Goal: Book appointment/travel/reservation

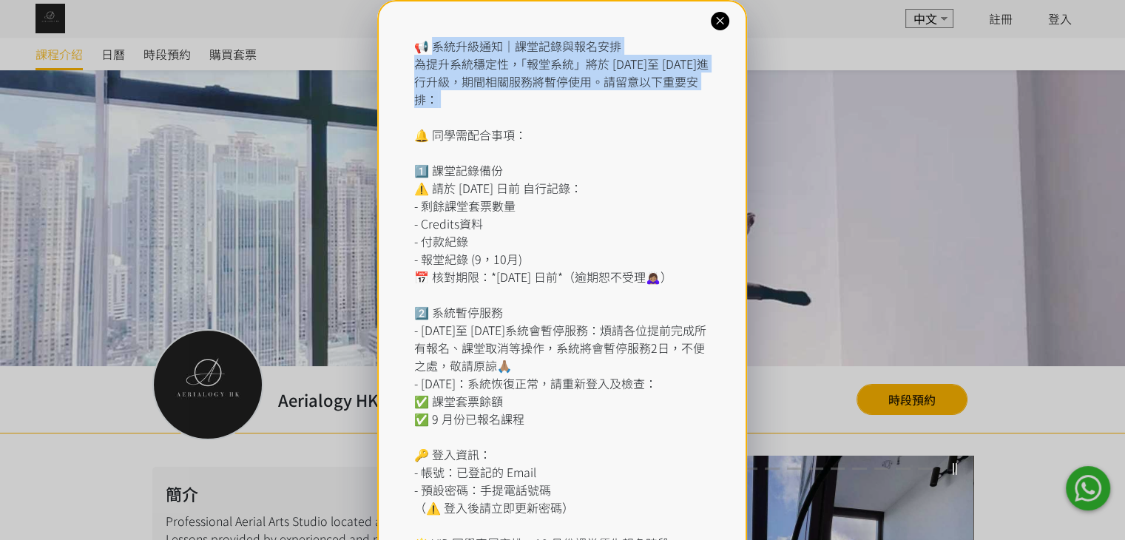
drag, startPoint x: 437, startPoint y: 39, endPoint x: 710, endPoint y: 110, distance: 282.6
click at [710, 110] on div "📢 系統升級通知｜課堂記錄與報名安排 為提升系統穩定性，「報堂系統」將於 [DATE]至 [DATE]進行升級，期間相關服務將暫停使用。請留意以下重要安排： …" at bounding box center [562, 321] width 296 height 568
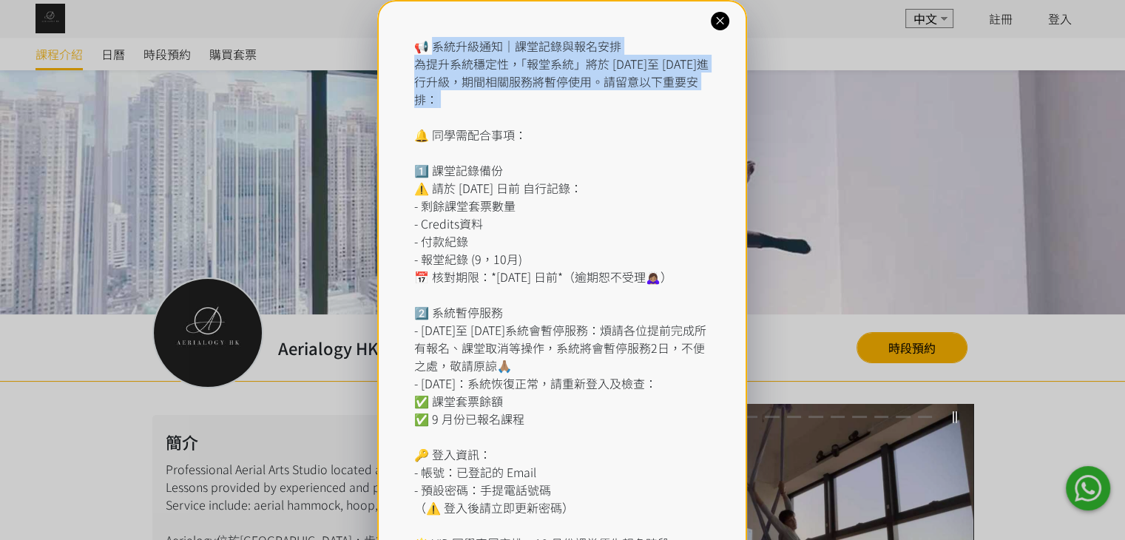
scroll to position [148, 0]
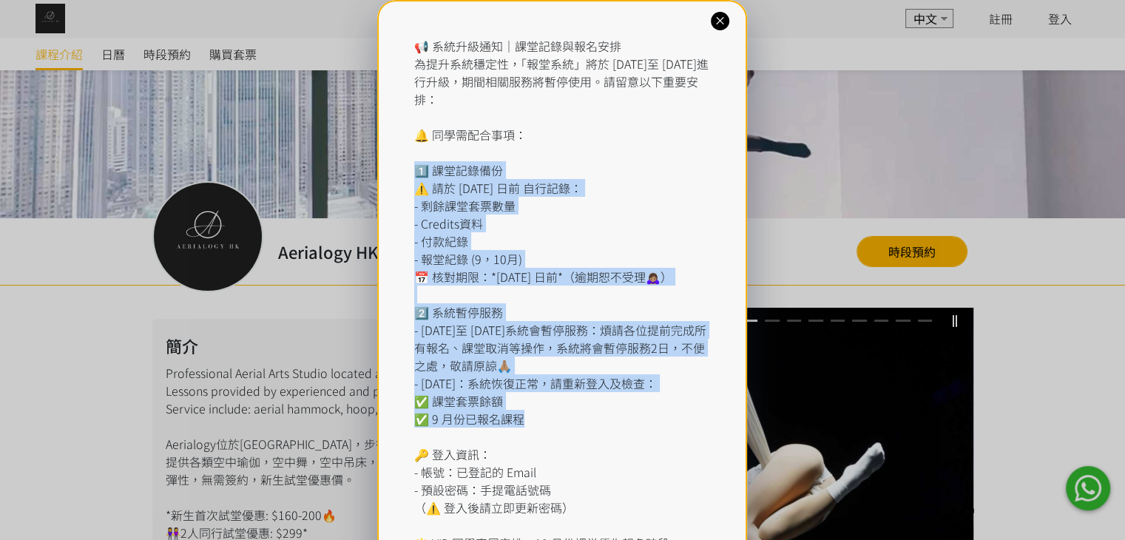
drag, startPoint x: 413, startPoint y: 166, endPoint x: 590, endPoint y: 442, distance: 327.1
click at [590, 442] on div "📢 系統升級通知｜課堂記錄與報名安排 為提升系統穩定性，「報堂系統」將於 [DATE]至 [DATE]進行升級，期間相關服務將暫停使用。請留意以下重要安排： …" at bounding box center [562, 330] width 370 height 660
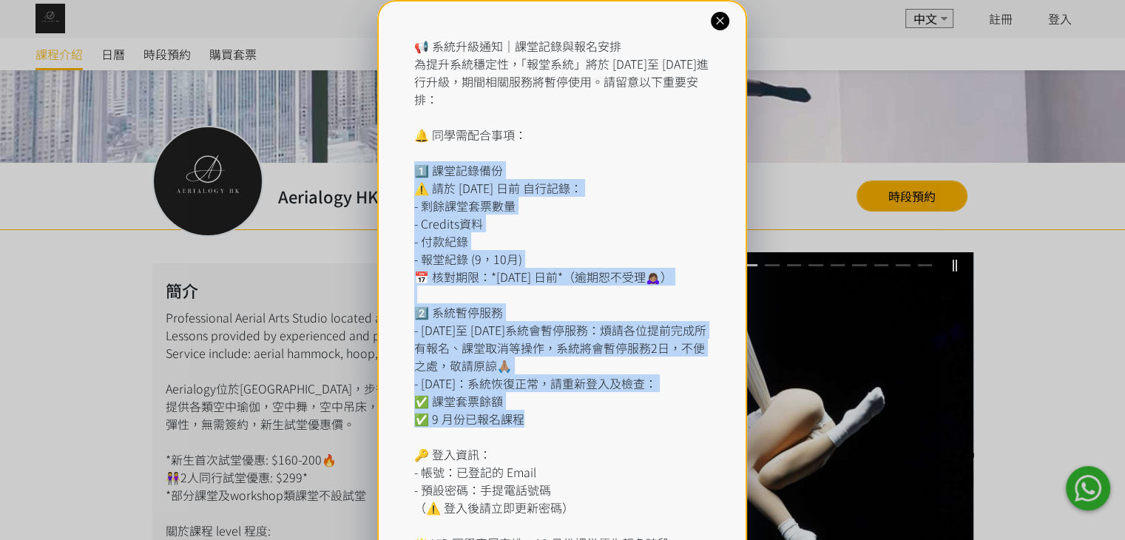
scroll to position [296, 0]
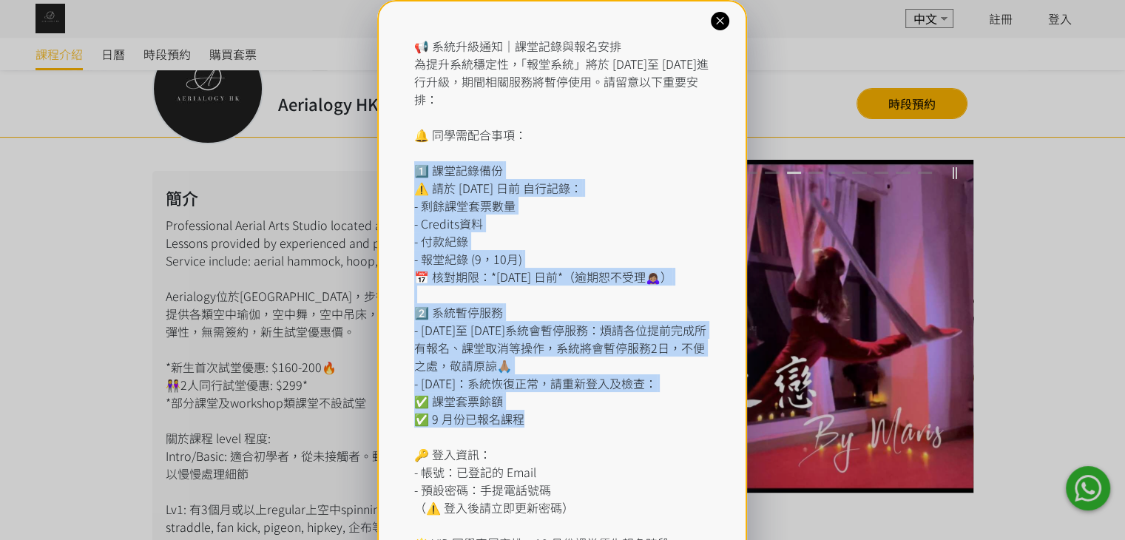
click at [579, 435] on div "📢 系統升級通知｜課堂記錄與報名安排 為提升系統穩定性，「報堂系統」將於 [DATE]至 [DATE]進行升級，期間相關服務將暫停使用。請留意以下重要安排： …" at bounding box center [562, 321] width 296 height 568
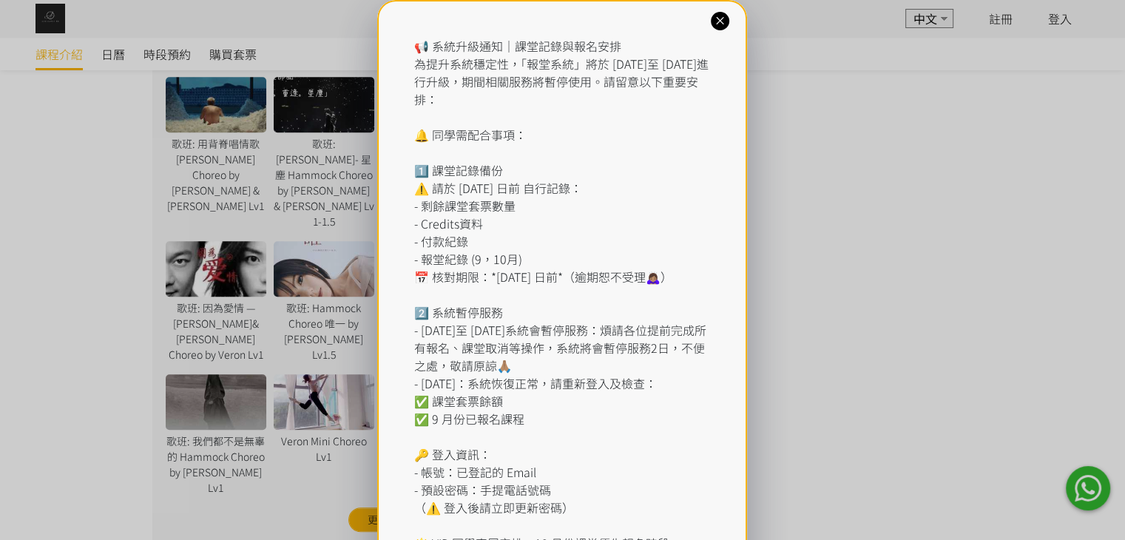
scroll to position [1110, 0]
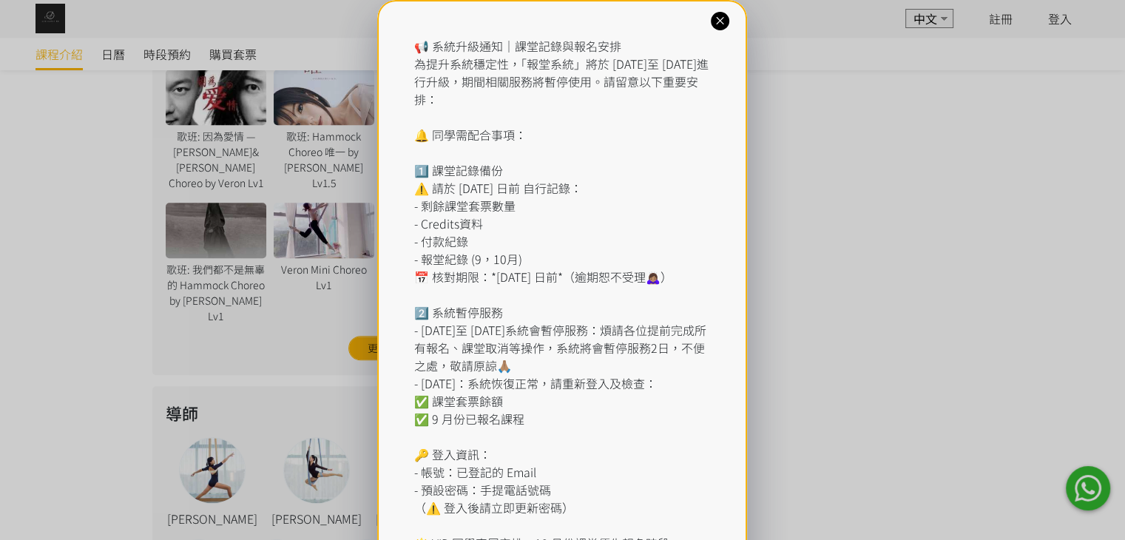
click at [722, 22] on icon at bounding box center [720, 21] width 14 height 14
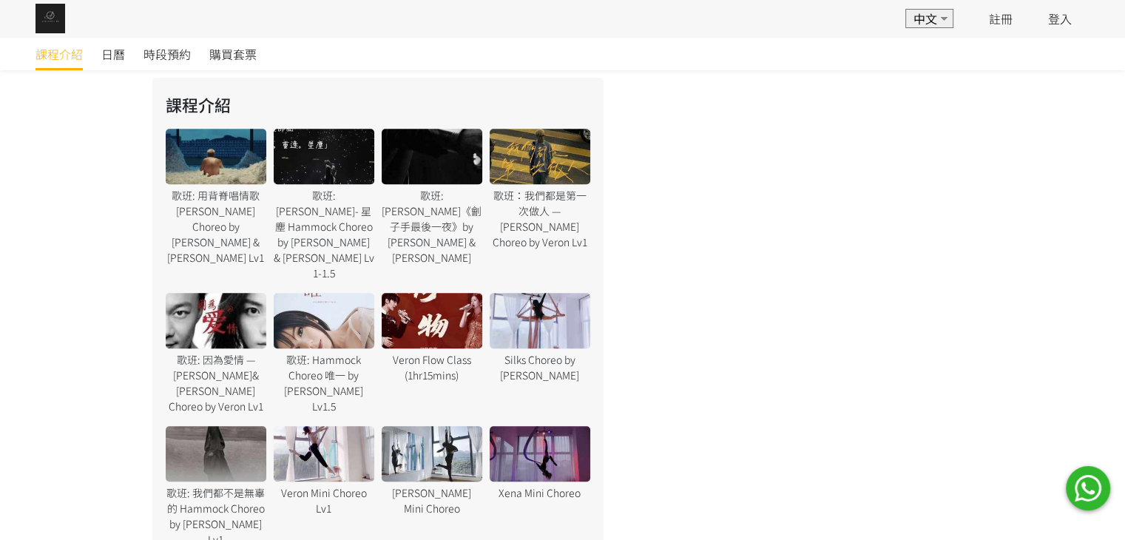
scroll to position [888, 0]
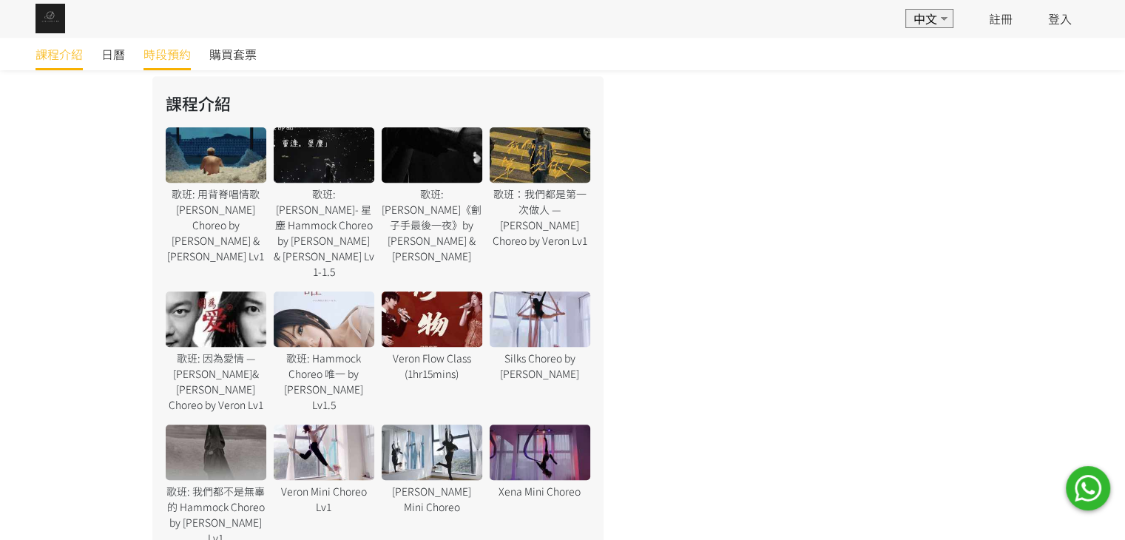
click at [169, 64] on link "時段預約" at bounding box center [167, 54] width 47 height 33
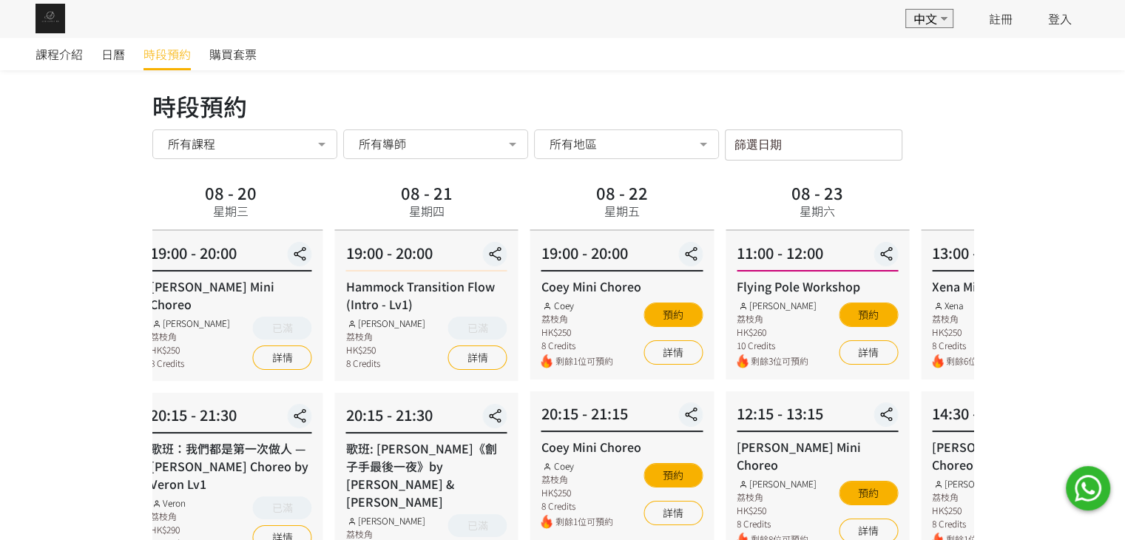
click at [554, 207] on div "08 - 22 星期五" at bounding box center [621, 204] width 183 height 53
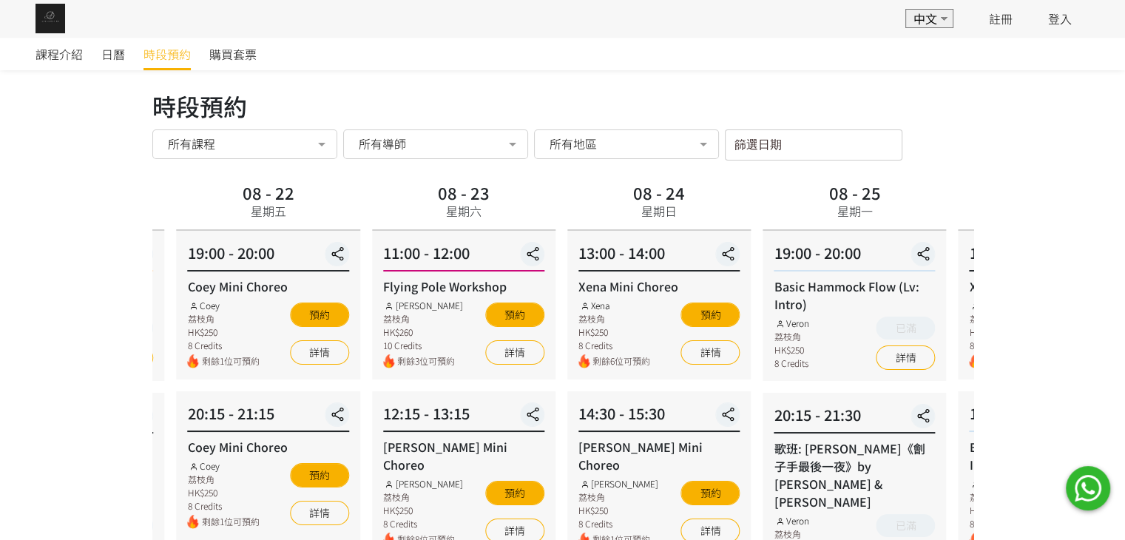
click at [591, 217] on div "08 - 24 星期日" at bounding box center [658, 204] width 183 height 53
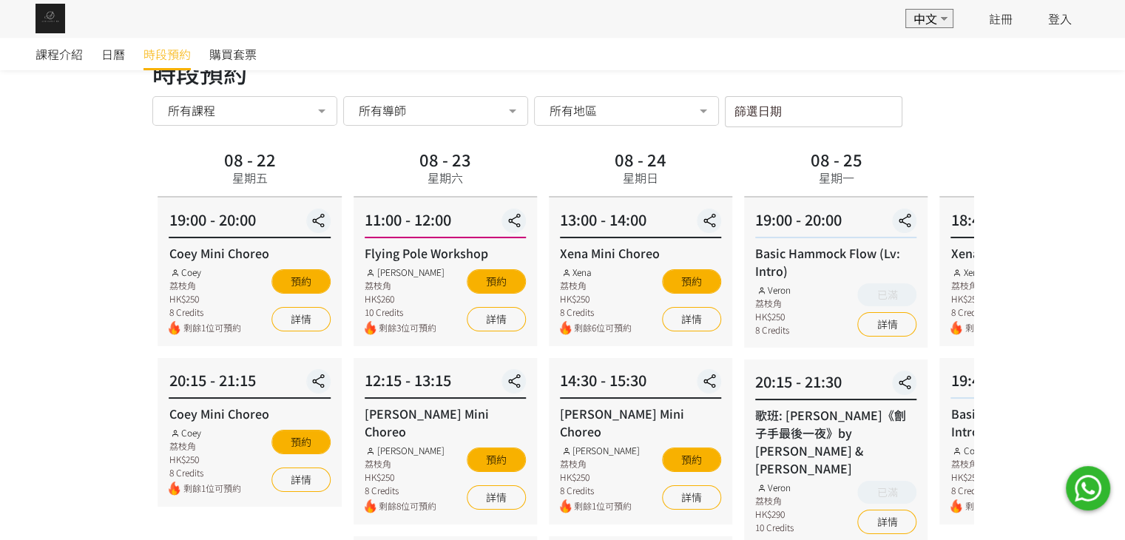
scroll to position [25, 0]
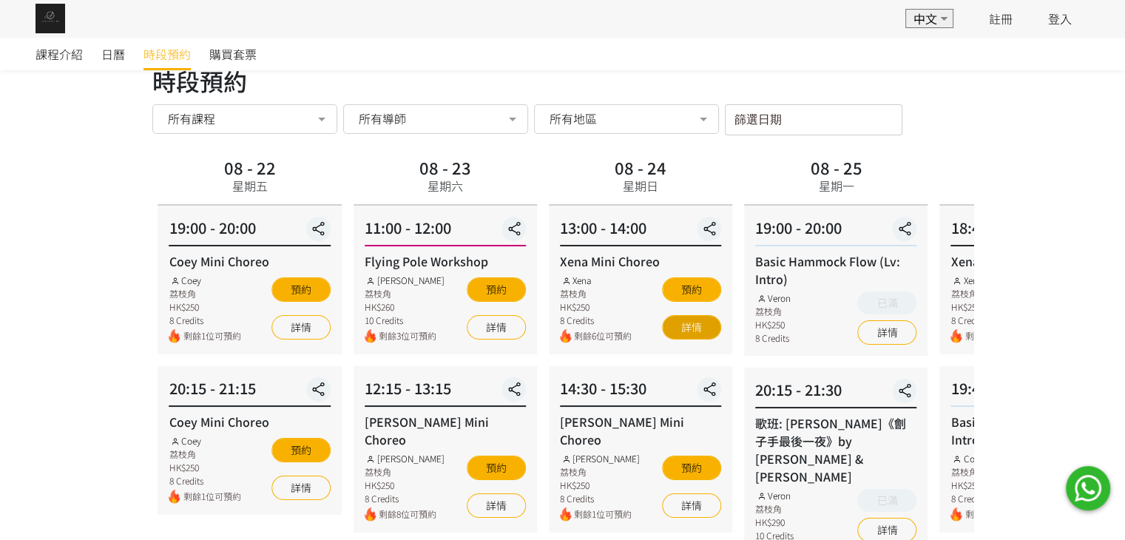
click at [701, 326] on link "詳情" at bounding box center [691, 327] width 59 height 24
click at [755, 244] on div "19:00 - 20:00" at bounding box center [835, 232] width 161 height 30
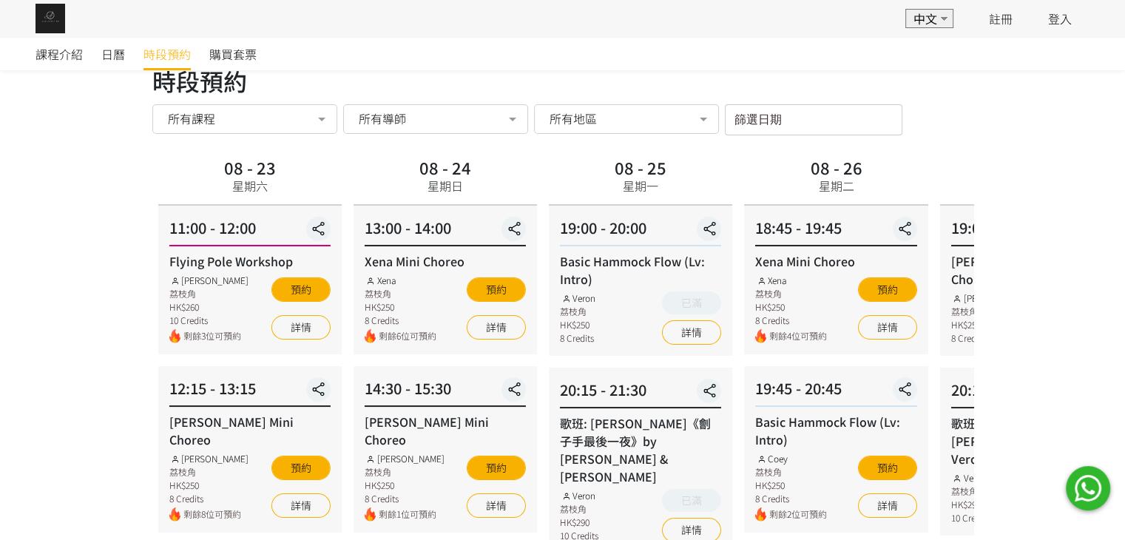
click at [755, 267] on div "Xena Mini Choreo" at bounding box center [835, 261] width 161 height 18
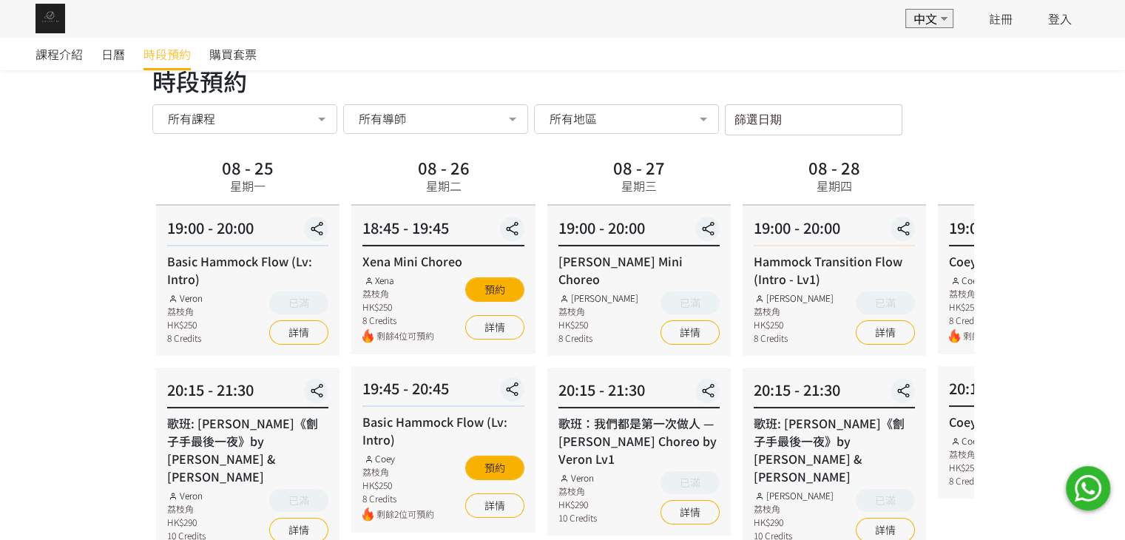
click at [754, 243] on div "19:00 - 20:00" at bounding box center [834, 232] width 161 height 30
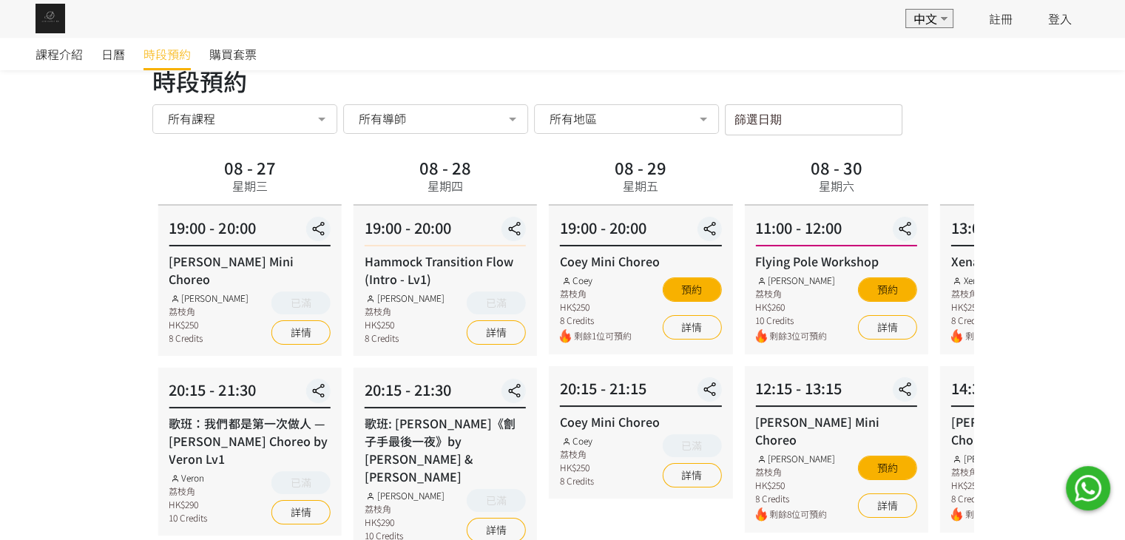
click at [755, 217] on div "11:00 - 12:00" at bounding box center [835, 232] width 161 height 30
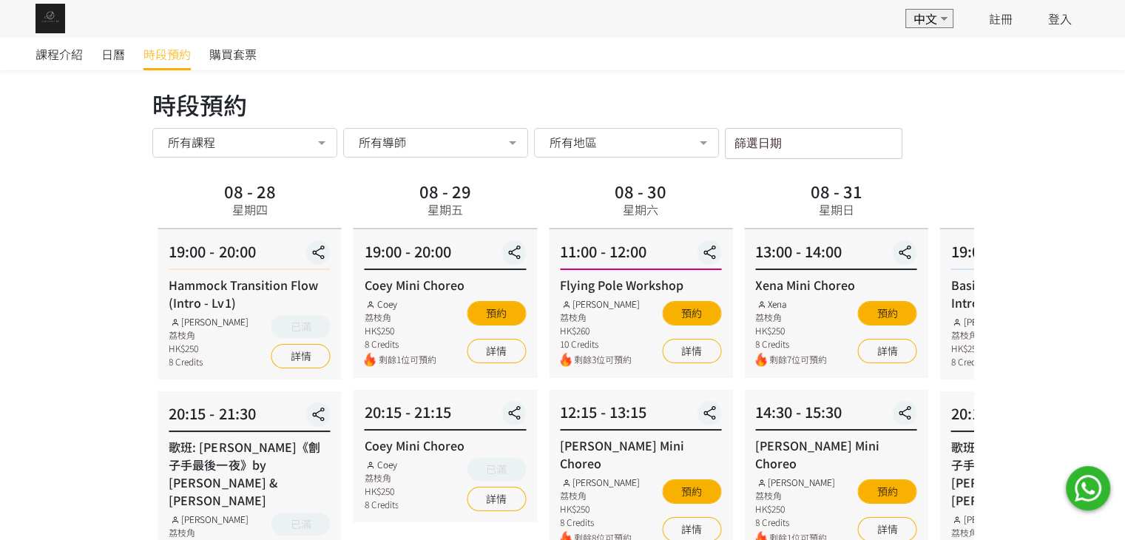
scroll to position [0, 0]
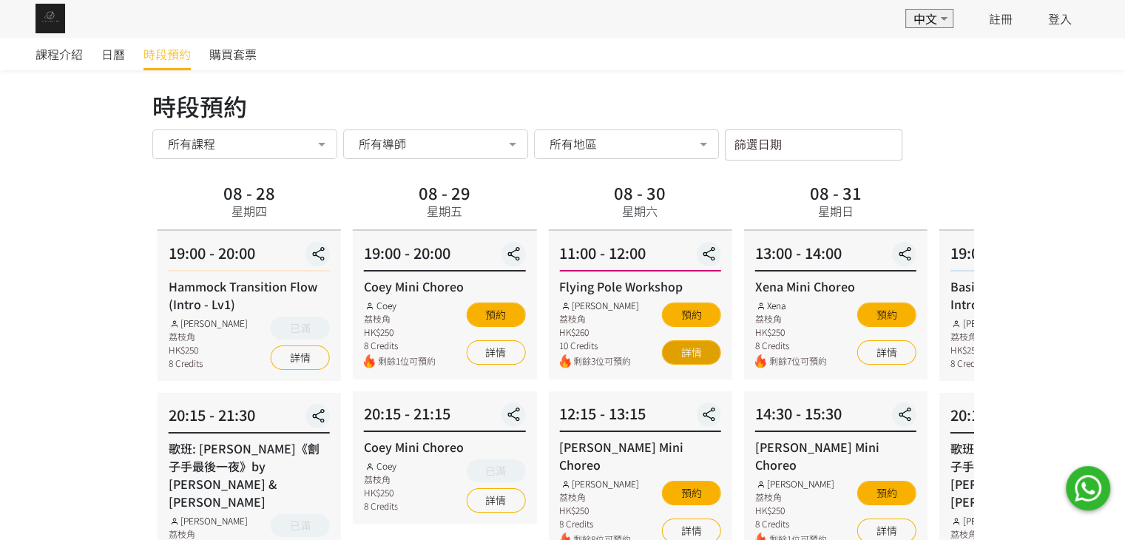
drag, startPoint x: 710, startPoint y: 323, endPoint x: 498, endPoint y: 340, distance: 213.0
click at [662, 340] on div "預約 詳情" at bounding box center [691, 334] width 59 height 70
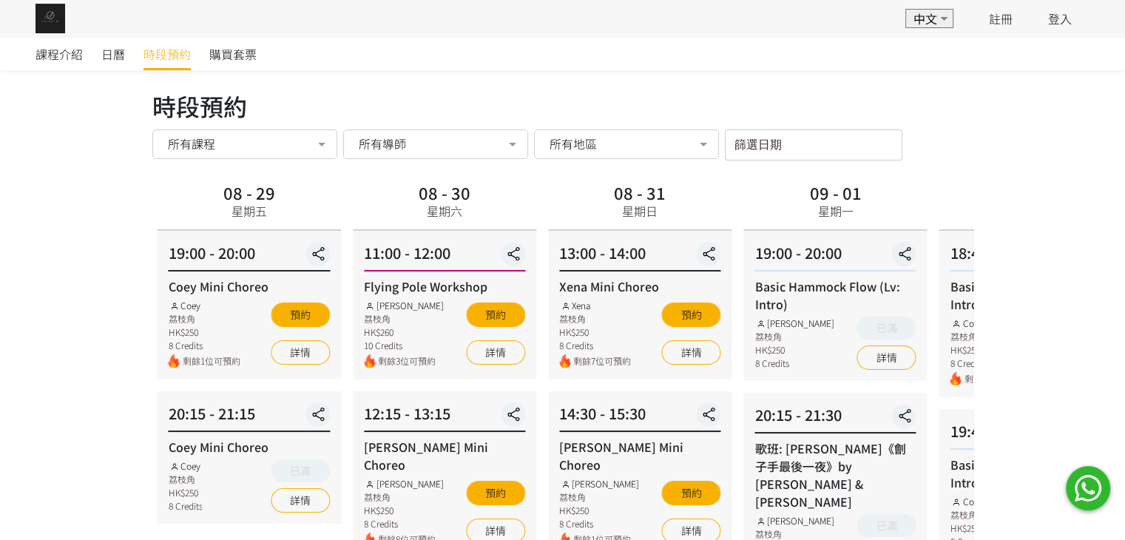
click at [559, 343] on div "Xena 荔枝角 HK$250 8 Credits" at bounding box center [595, 325] width 72 height 53
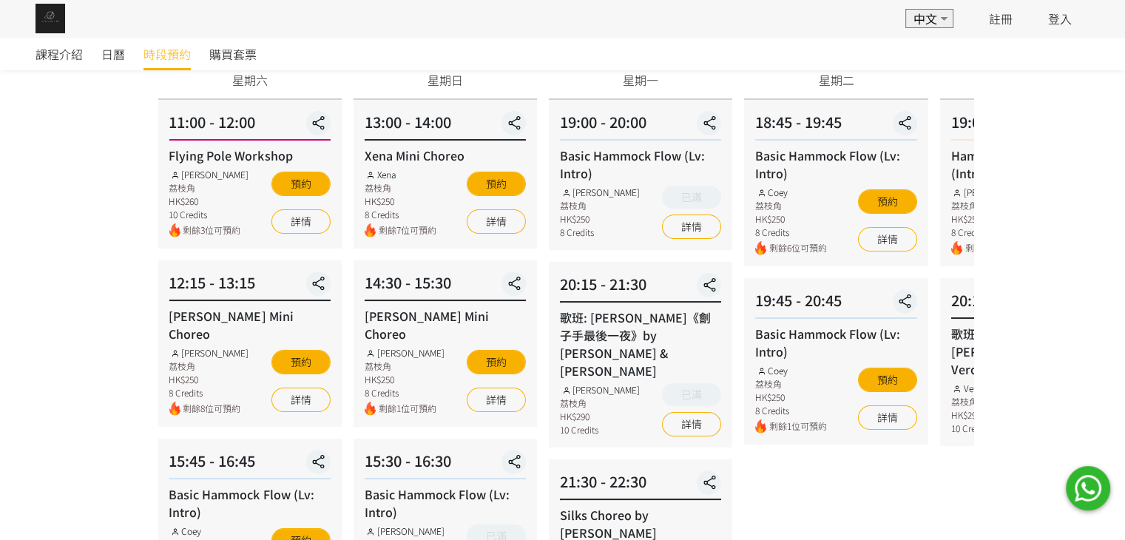
scroll to position [296, 0]
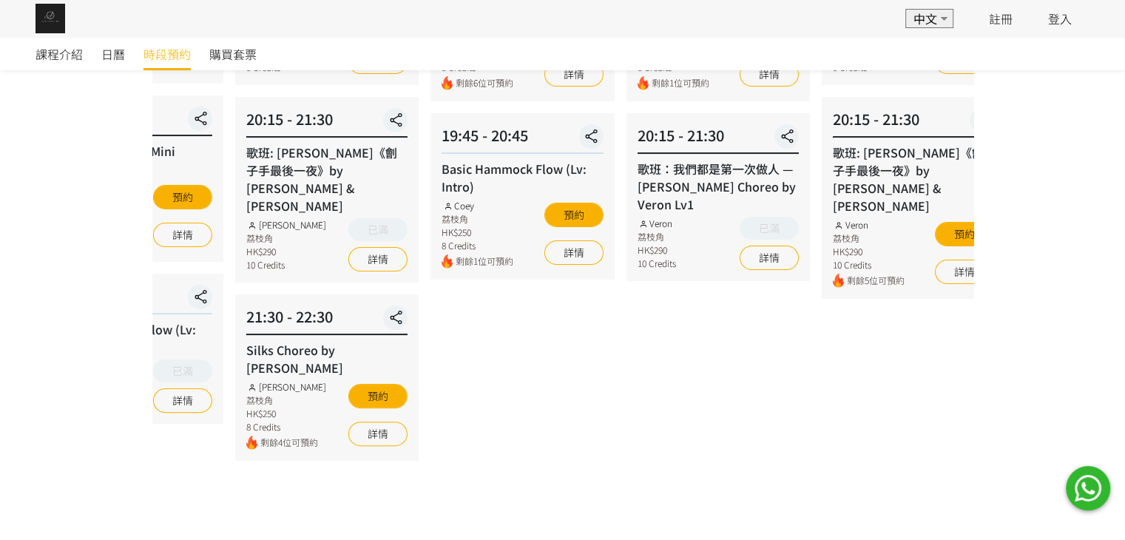
click at [425, 482] on div "09 - 02 星期二 18:45 - 19:45 Basic Hammock Flow (Lv: Intro) Coey 荔枝角 HK$250 8 Cred…" at bounding box center [522, 339] width 195 height 914
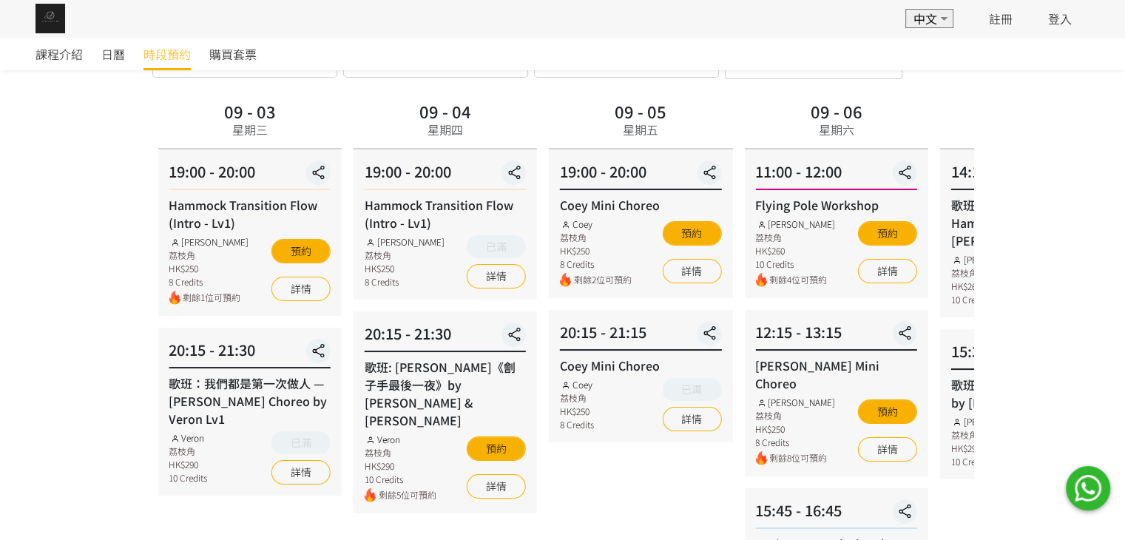
scroll to position [74, 0]
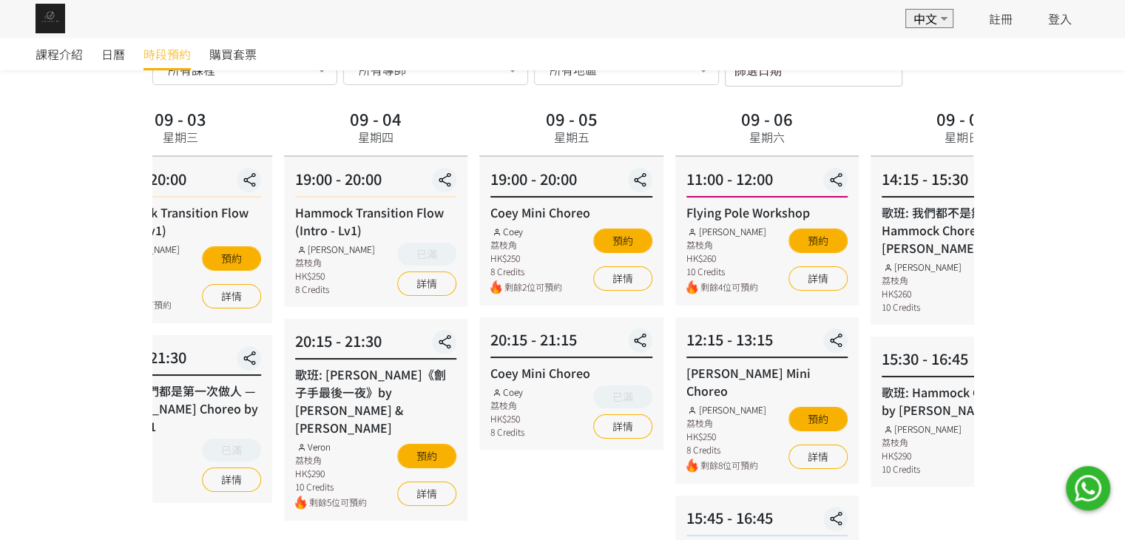
click at [737, 256] on div "Tracy 荔枝角 HK$260 10 Credits" at bounding box center [727, 251] width 80 height 53
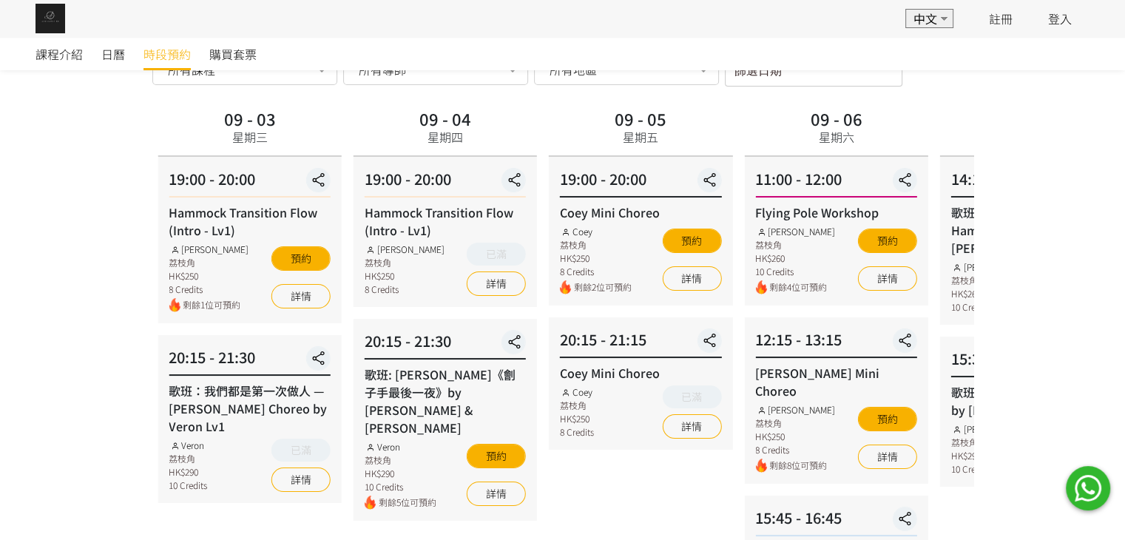
click at [755, 439] on div "Jessica Ng 荔枝角 HK$250 8 Credits 剩餘8位可預約" at bounding box center [795, 438] width 80 height 70
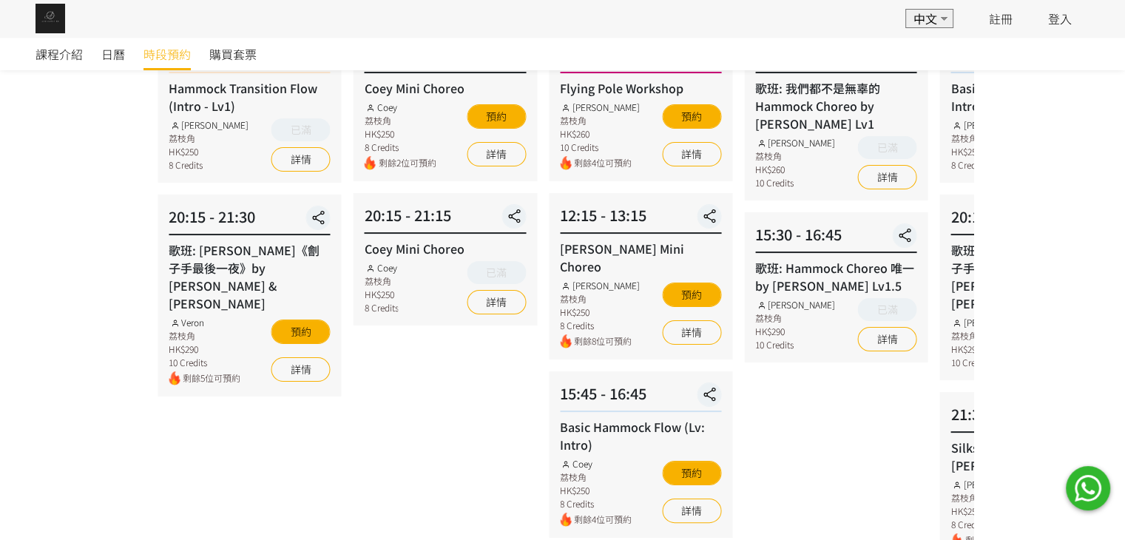
scroll to position [173, 0]
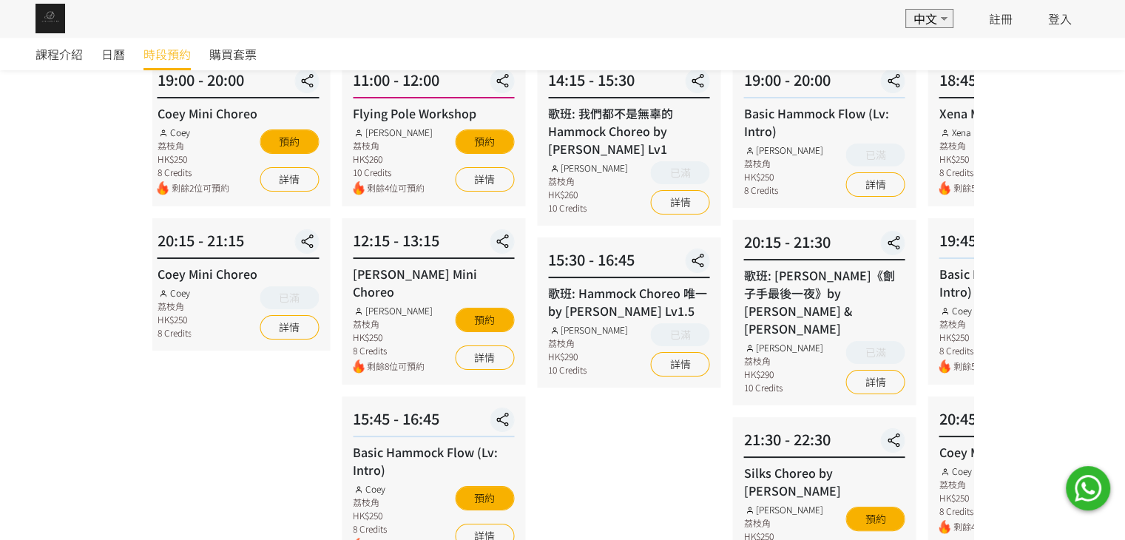
click at [531, 436] on div "09 - 07 星期日 14:15 - 15:30 歌班: 我們都不是無辜的 Hammock Choreo by Rachel Lv1 Rachel Ng 荔…" at bounding box center [628, 472] width 195 height 934
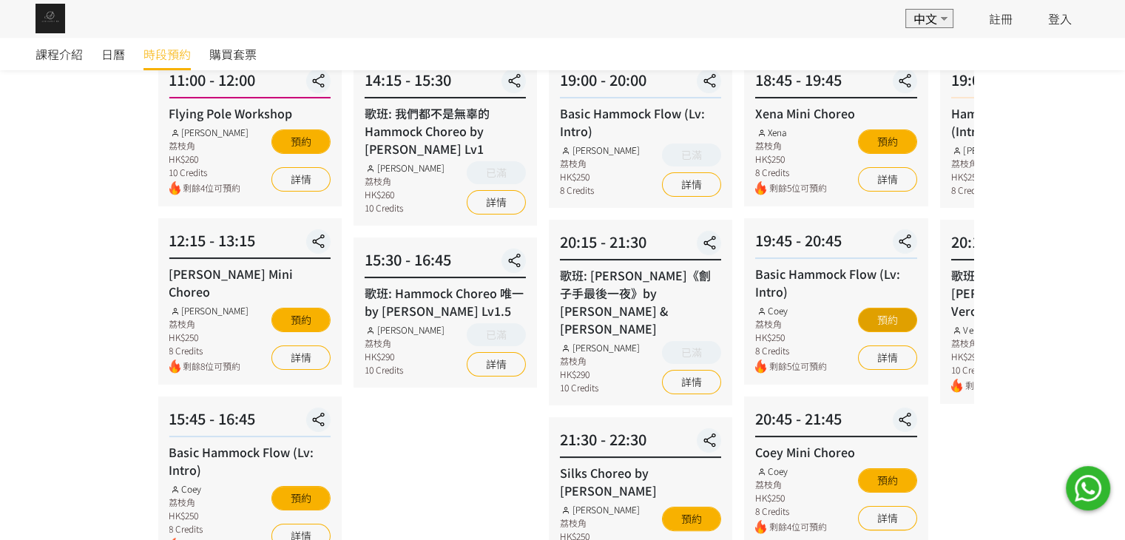
scroll to position [25, 0]
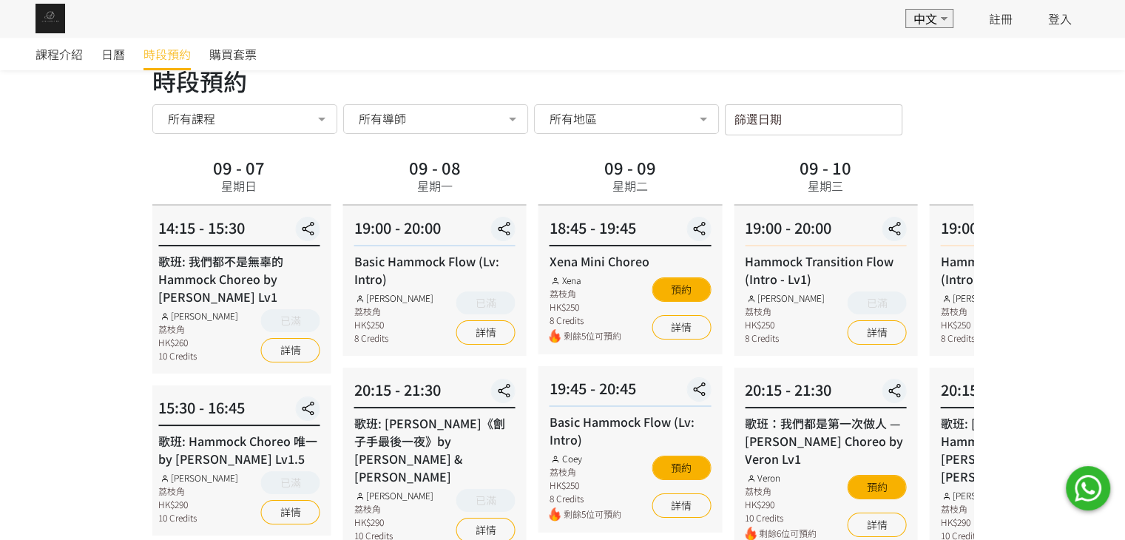
click at [550, 335] on div "Xena 荔枝角 HK$250 8 Credits 剩餘5位可預約" at bounding box center [586, 309] width 72 height 70
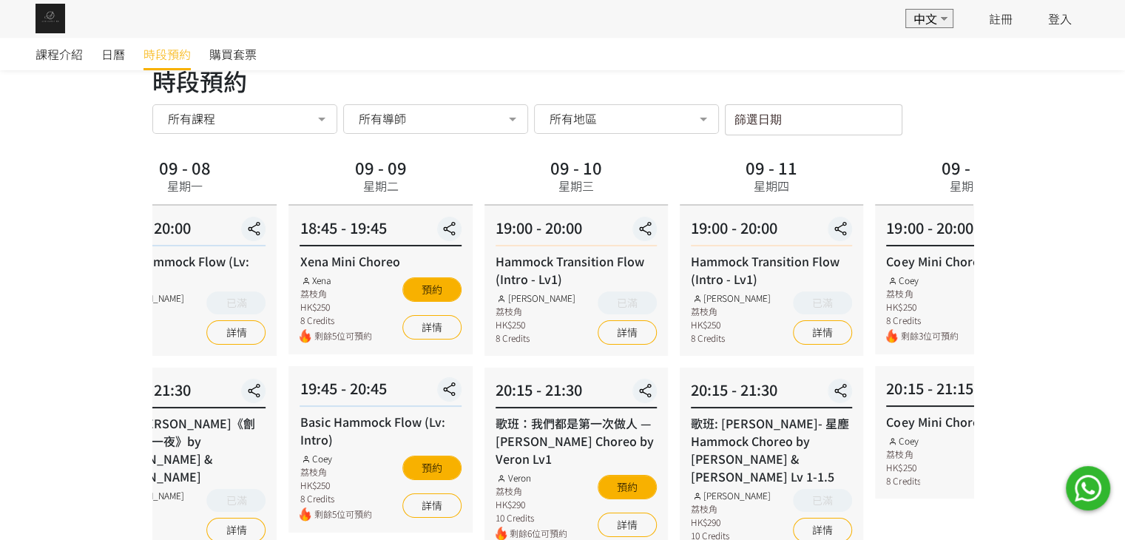
click at [493, 348] on div "19:00 - 20:00 Hammock Transition Flow (Intro - Lv1) Rachel Ng 荔枝角 HK$250 8 Cred…" at bounding box center [576, 281] width 183 height 150
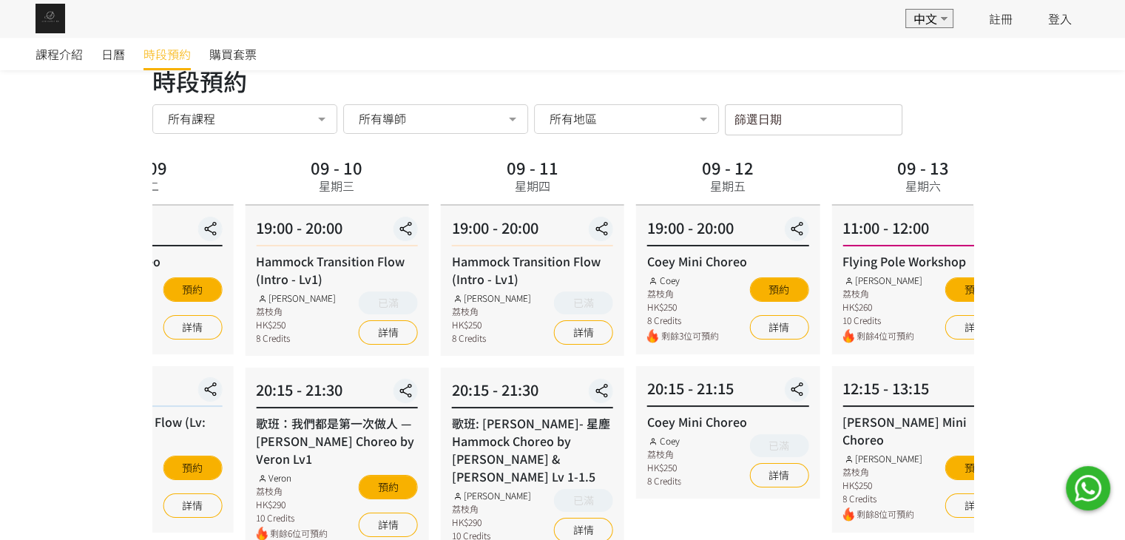
click at [647, 327] on div "Coey 荔枝角 HK$250 8 Credits 剩餘3位可預約" at bounding box center [683, 309] width 72 height 70
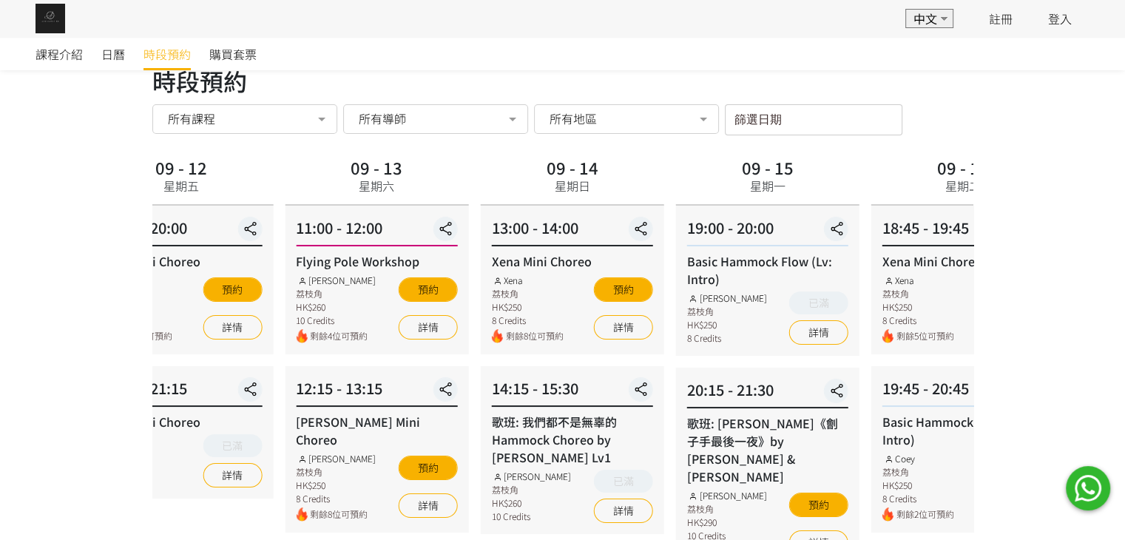
click at [480, 397] on div "14:15 - 15:30 歌班: 我們都不是無辜的 Hammock Choreo by Rachel Lv1 Rachel Ng 荔枝角 HK$260 10…" at bounding box center [571, 450] width 183 height 168
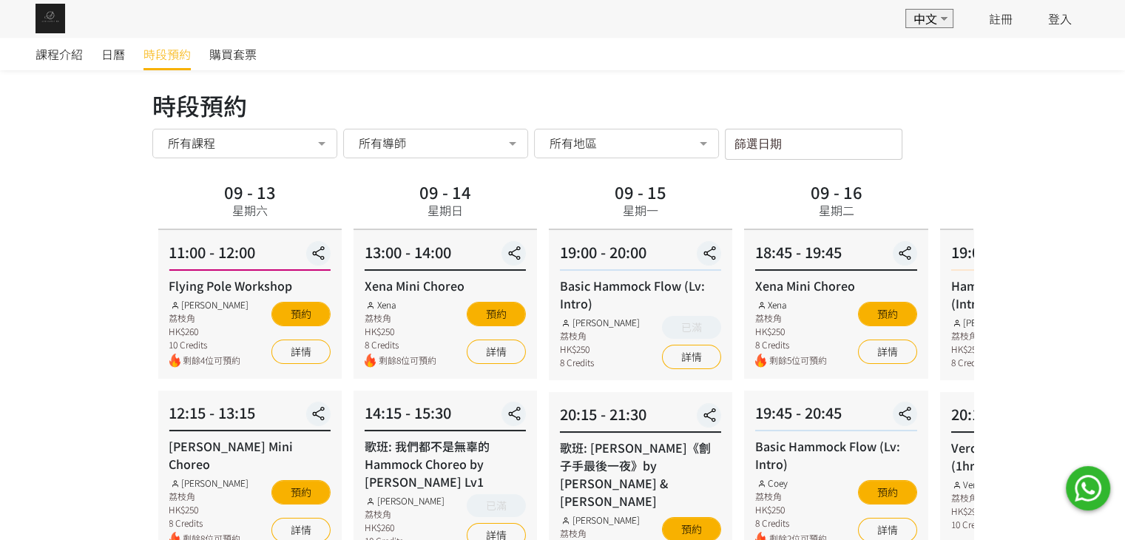
scroll to position [0, 0]
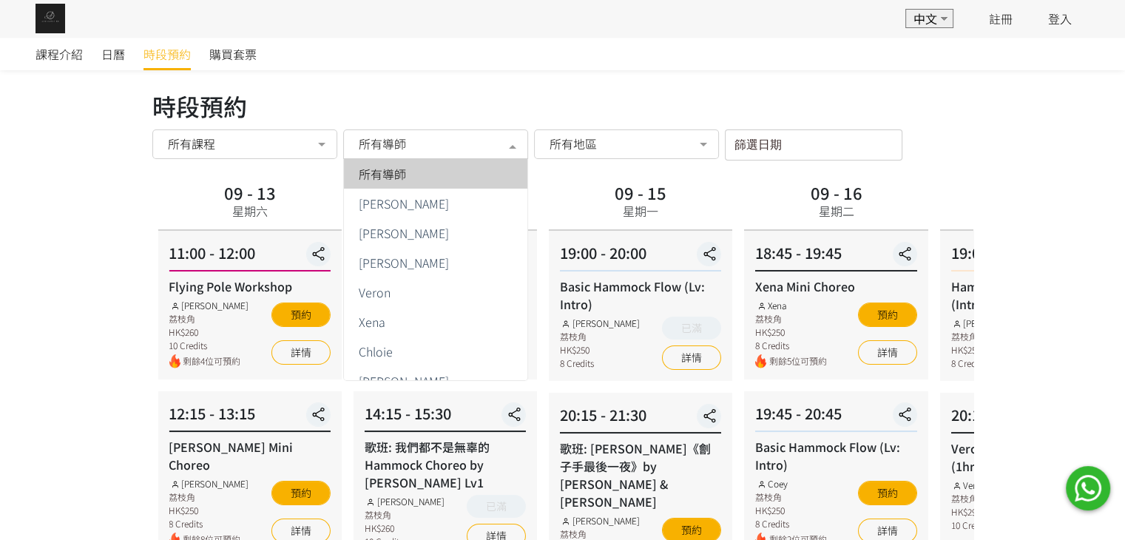
click at [464, 155] on div "所有導師" at bounding box center [435, 144] width 185 height 30
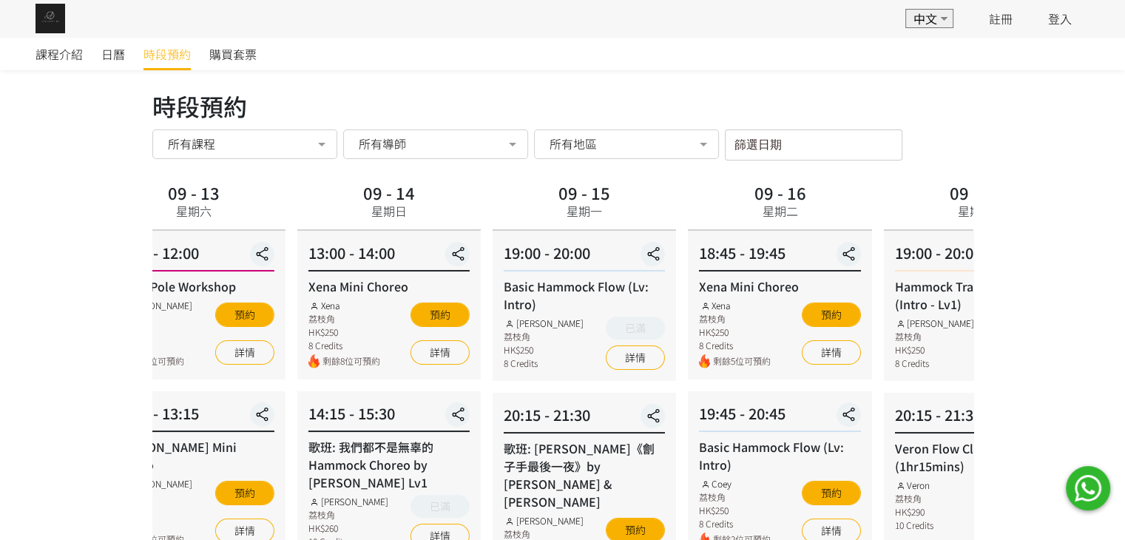
click at [743, 226] on div "09 - 16 星期二" at bounding box center [779, 204] width 183 height 53
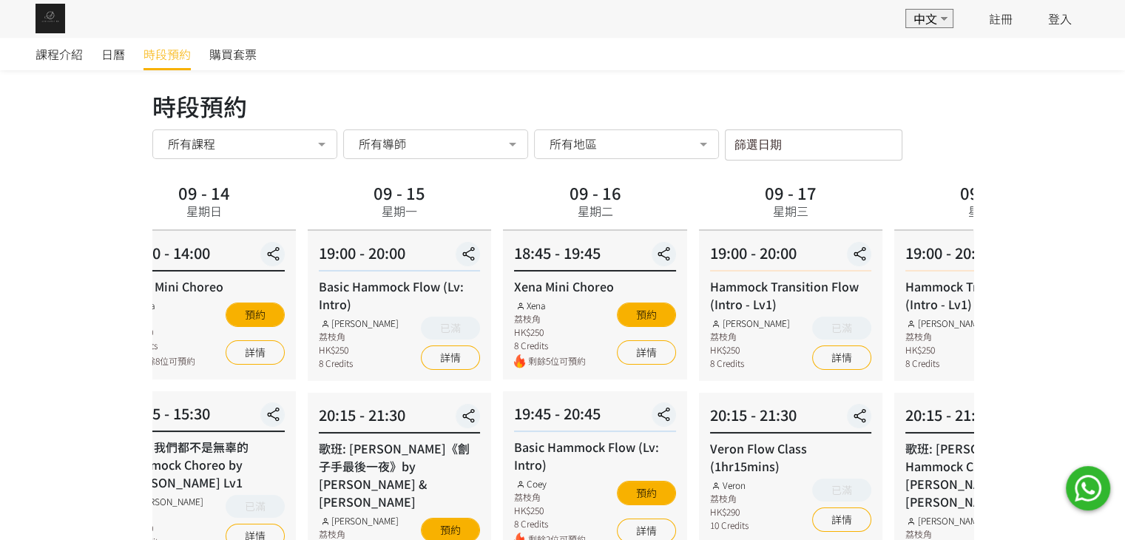
click at [710, 257] on div "19:00 - 20:00" at bounding box center [790, 257] width 161 height 30
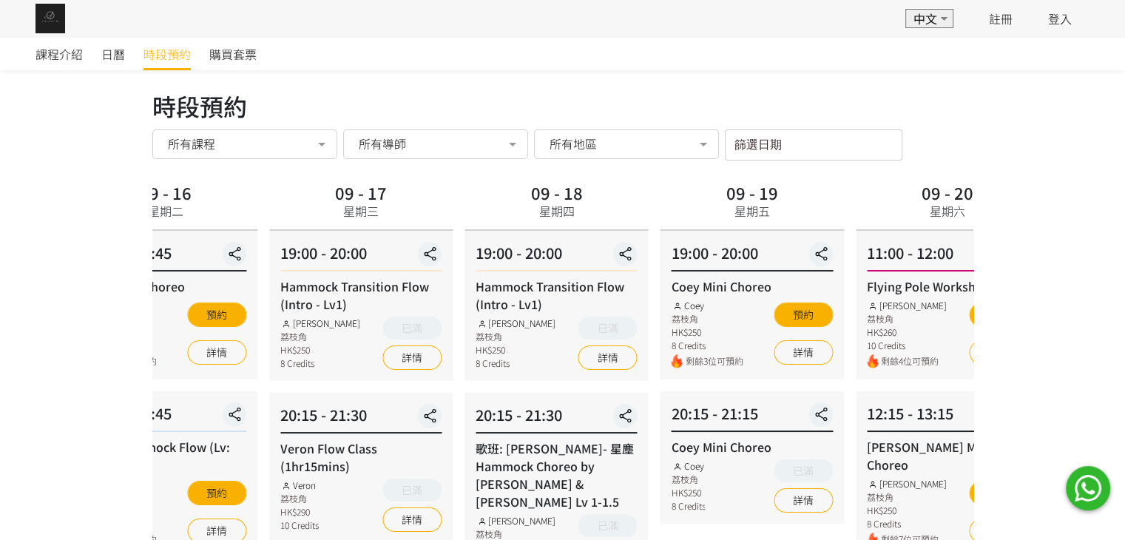
click at [666, 318] on div "19:00 - 20:00 Coey Mini Choreo Coey 荔枝角 HK$250 8 Credits 剩餘3位可預約 預約 詳情" at bounding box center [752, 305] width 183 height 149
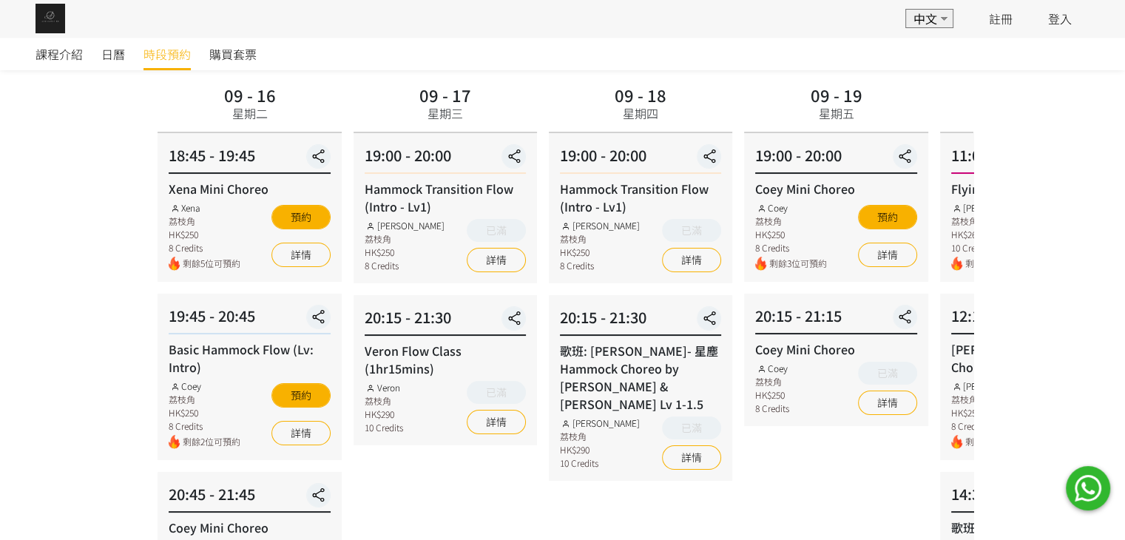
scroll to position [222, 0]
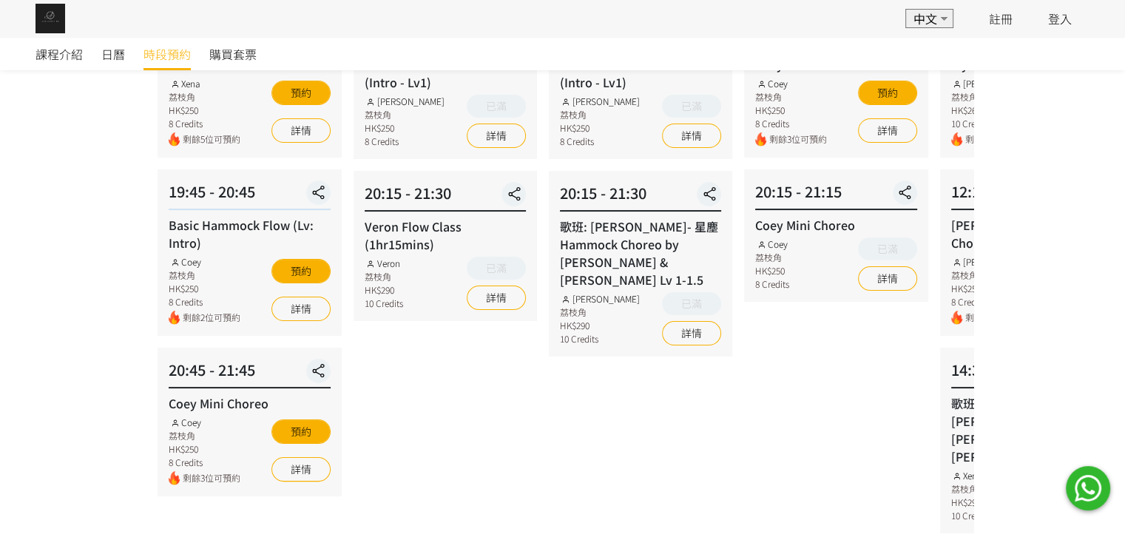
click at [741, 485] on div "09 - 19 星期五 19:00 - 20:00 Coey Mini Choreo Coey 荔枝角 HK$250 8 Credits 剩餘3位可預約 預約…" at bounding box center [835, 423] width 195 height 934
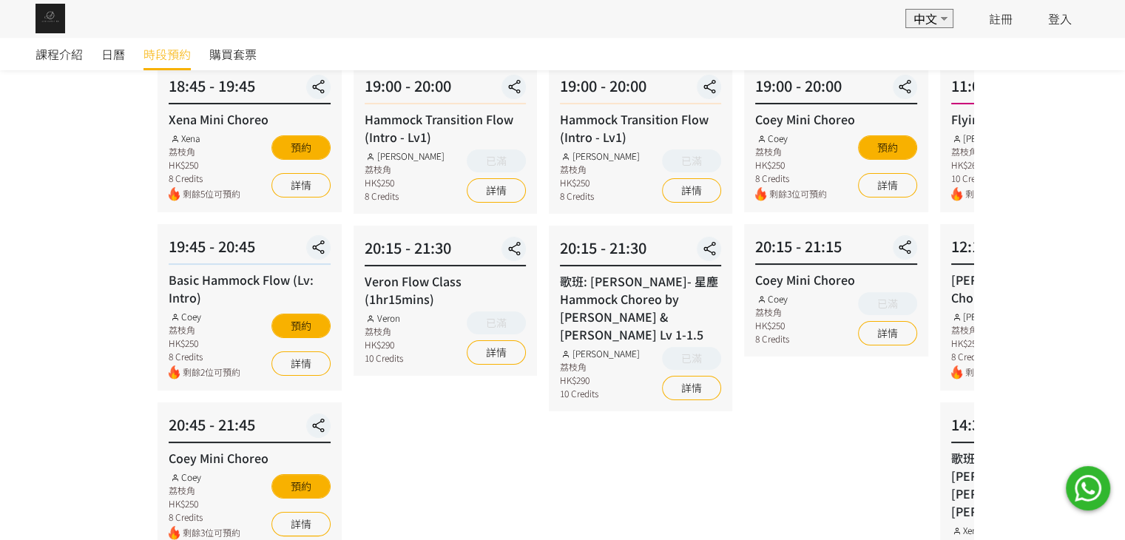
scroll to position [74, 0]
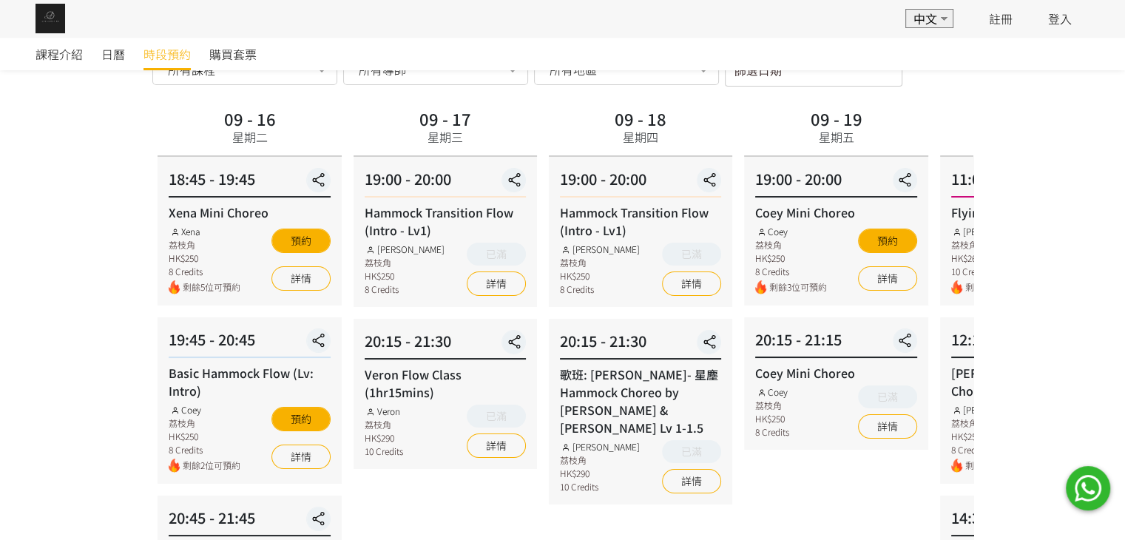
click at [1015, 288] on div "課程介紹 日曆 時段預約 購買套票 時段預約 時段預約 所有課程 所有課程 Xena Mini Choreo Basic Hammock Flow (Lv: …" at bounding box center [562, 542] width 1125 height 1159
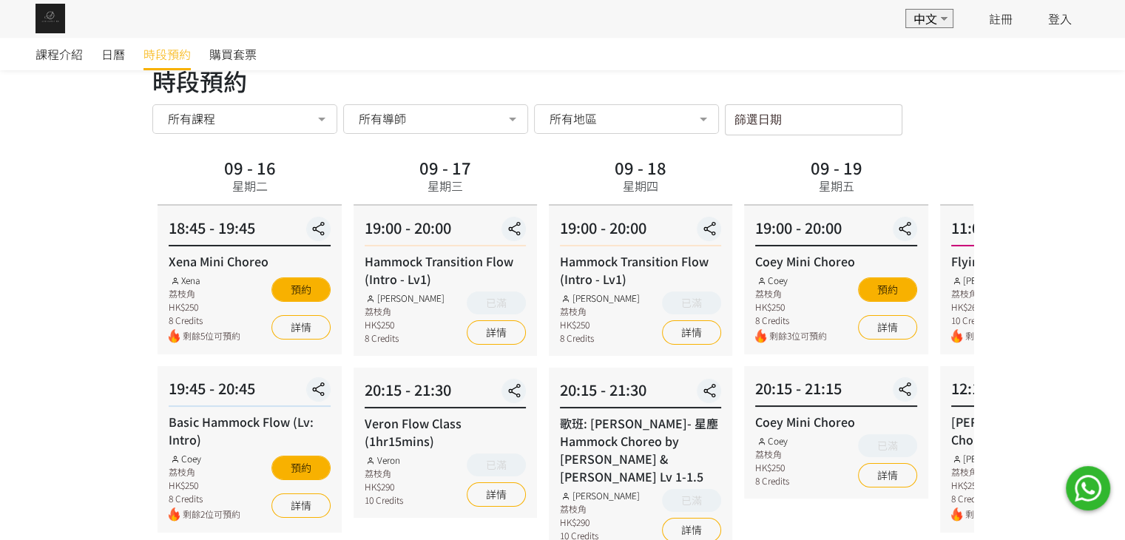
scroll to position [0, 0]
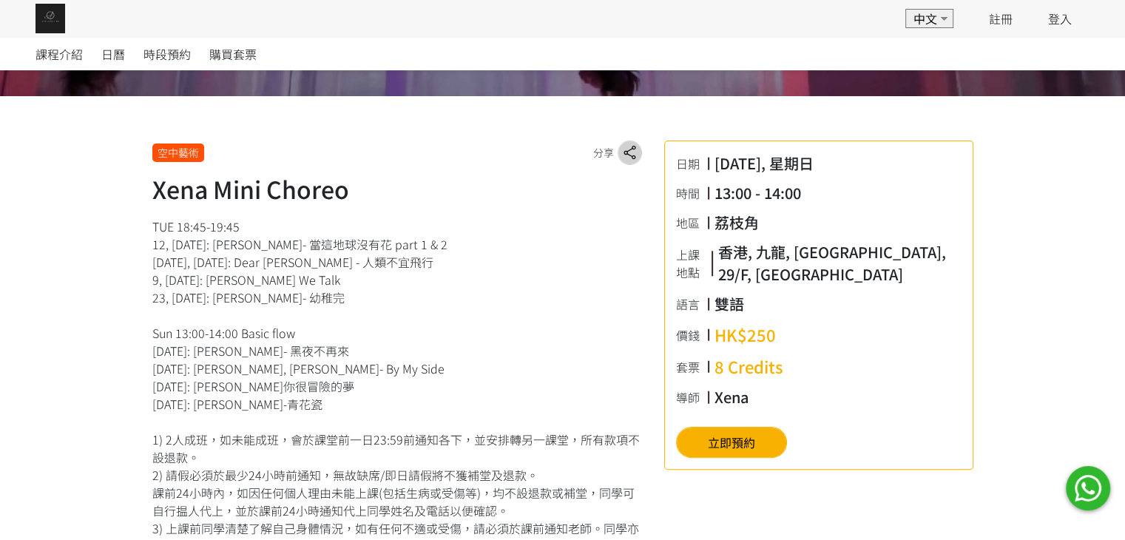
scroll to position [370, 0]
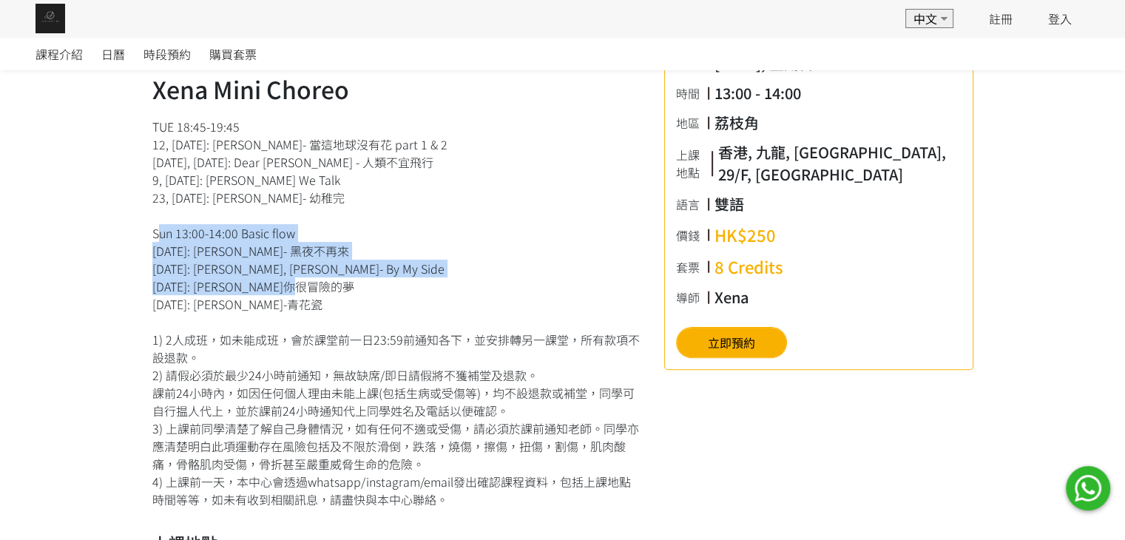
drag, startPoint x: 152, startPoint y: 229, endPoint x: 361, endPoint y: 288, distance: 217.4
click at [361, 288] on div "TUE 18:45-19:45 12, 19 Aug: 陳奕迅 - 當這地球沒有花 part 1 & 2 26 Aug, 2 Sep: Dear Jane -…" at bounding box center [397, 313] width 490 height 391
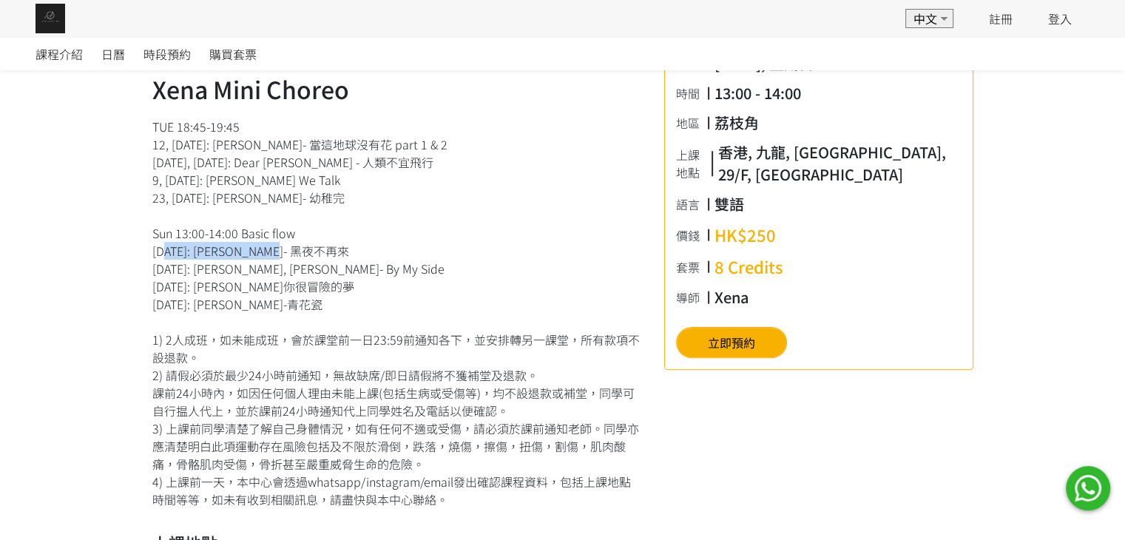
drag, startPoint x: 155, startPoint y: 252, endPoint x: 391, endPoint y: 245, distance: 235.4
click at [391, 245] on div "TUE 18:45-19:45 12, 19 Aug: 陳奕迅 - 當這地球沒有花 part 1 & 2 26 Aug, 2 Sep: Dear Jane -…" at bounding box center [397, 313] width 490 height 391
click at [391, 246] on div "TUE 18:45-19:45 12, 19 Aug: 陳奕迅 - 當這地球沒有花 part 1 & 2 26 Aug, 2 Sep: Dear Jane -…" at bounding box center [397, 313] width 490 height 391
drag, startPoint x: 365, startPoint y: 272, endPoint x: 360, endPoint y: 295, distance: 23.7
click at [362, 286] on div "TUE 18:45-19:45 12, 19 Aug: 陳奕迅 - 當這地球沒有花 part 1 & 2 26 Aug, 2 Sep: Dear Jane -…" at bounding box center [397, 313] width 490 height 391
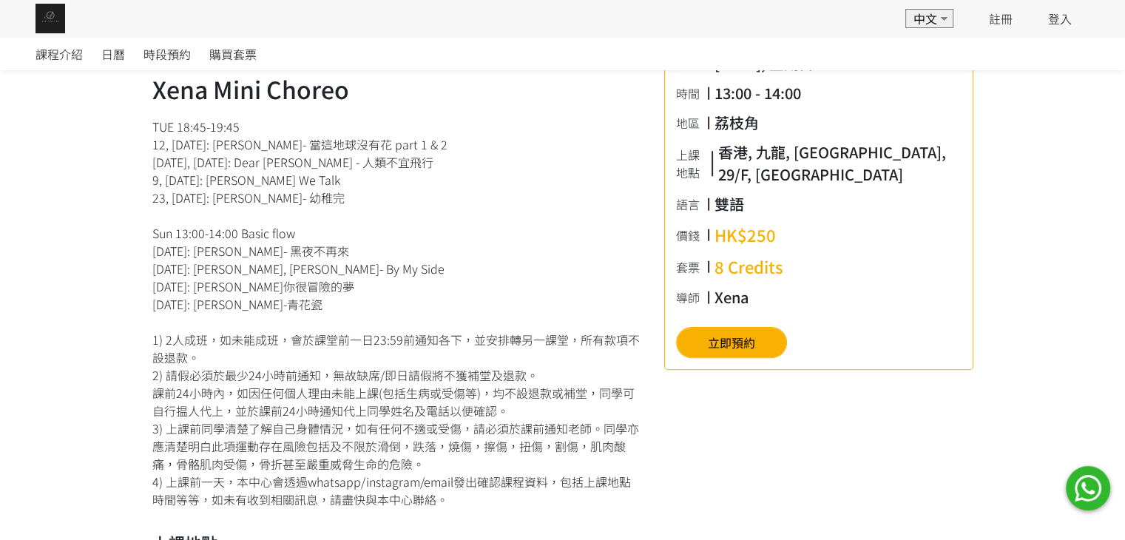
click at [359, 297] on div "TUE 18:45-19:45 12, 19 Aug: 陳奕迅 - 當這地球沒有花 part 1 & 2 26 Aug, 2 Sep: Dear Jane -…" at bounding box center [397, 313] width 490 height 391
